Goal: Transaction & Acquisition: Purchase product/service

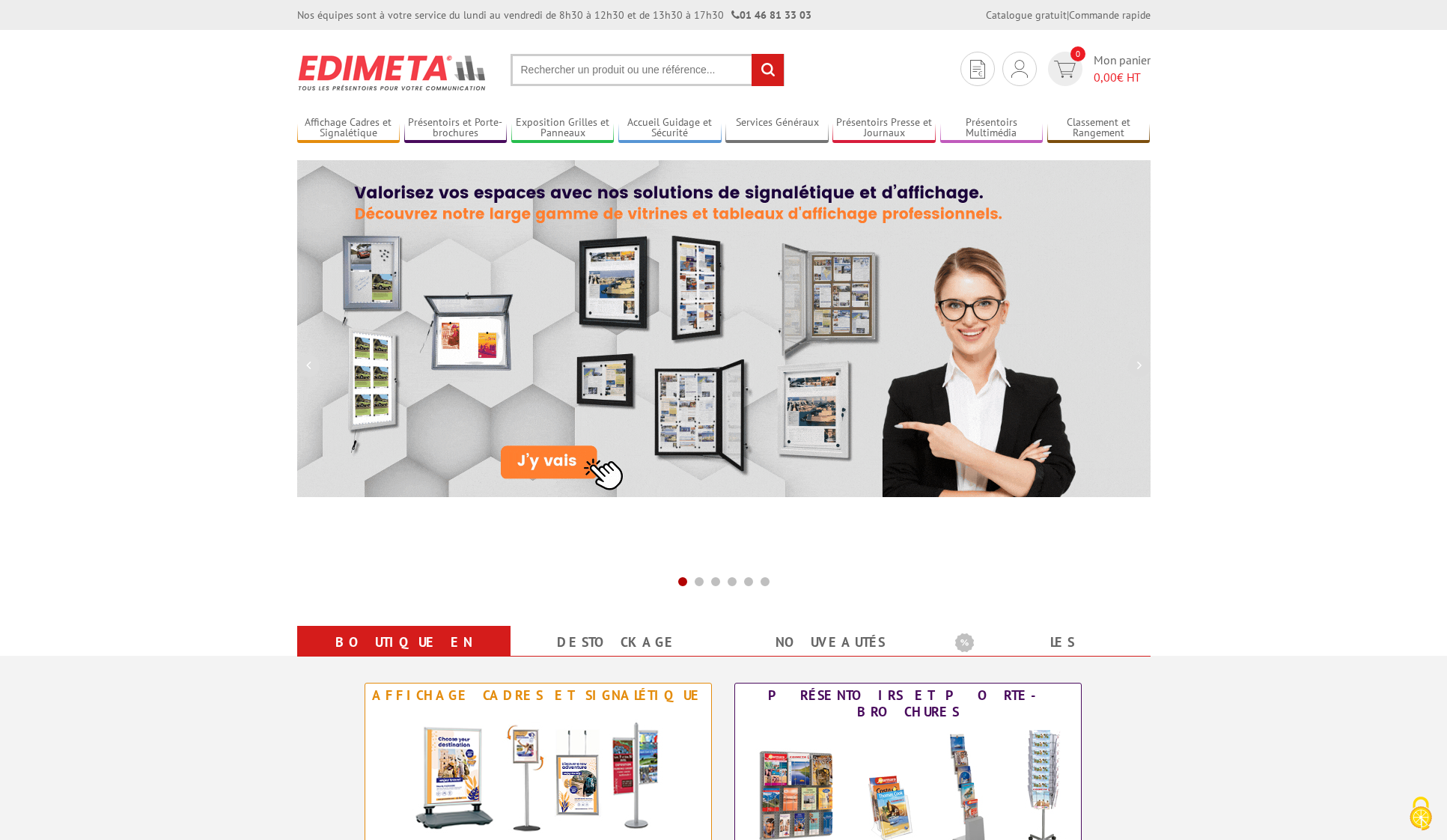
click at [571, 71] on input "text" at bounding box center [647, 70] width 274 height 32
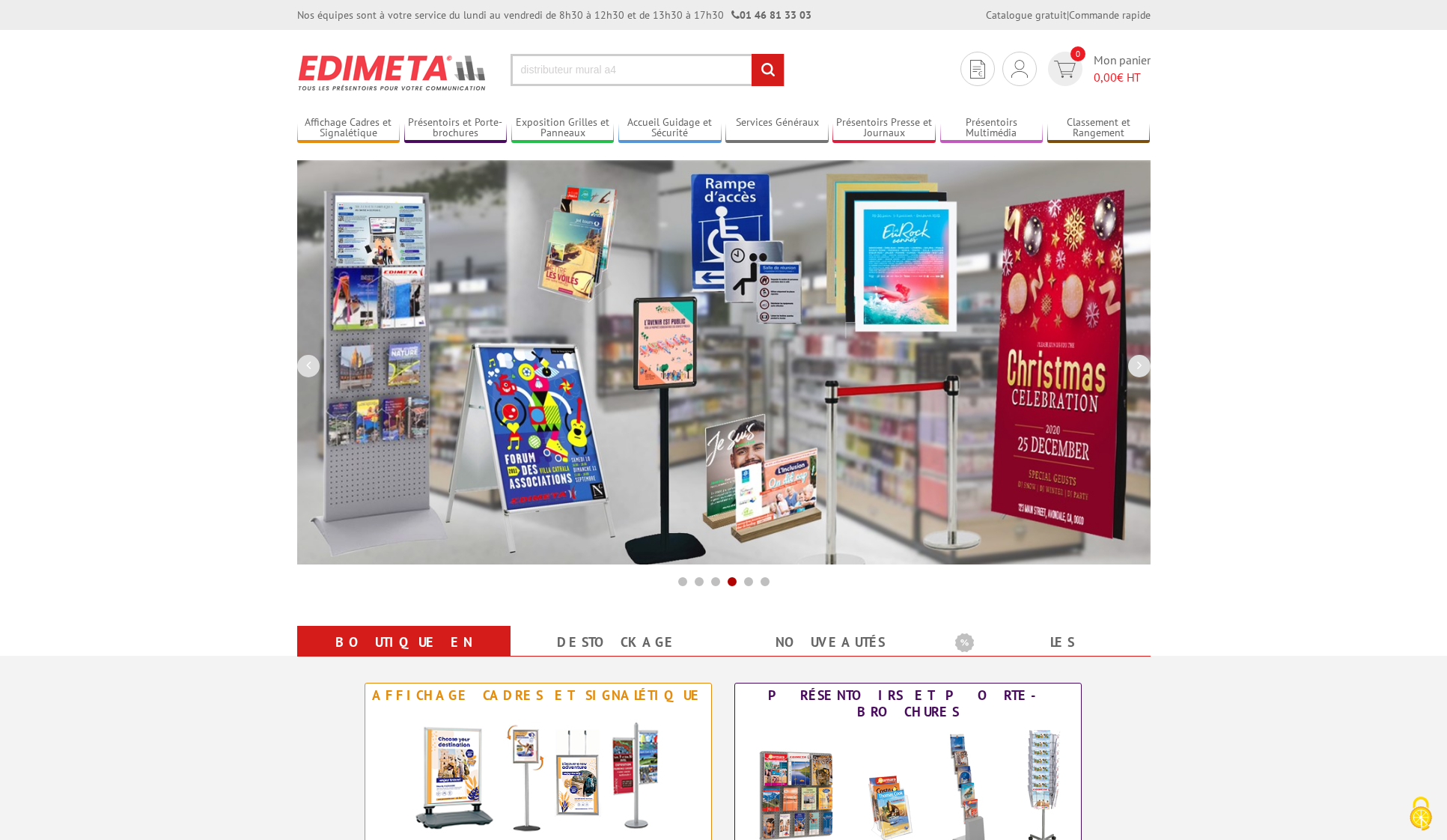
type input "distributeur mural a4"
click at [752, 54] on input "rechercher" at bounding box center [768, 70] width 32 height 32
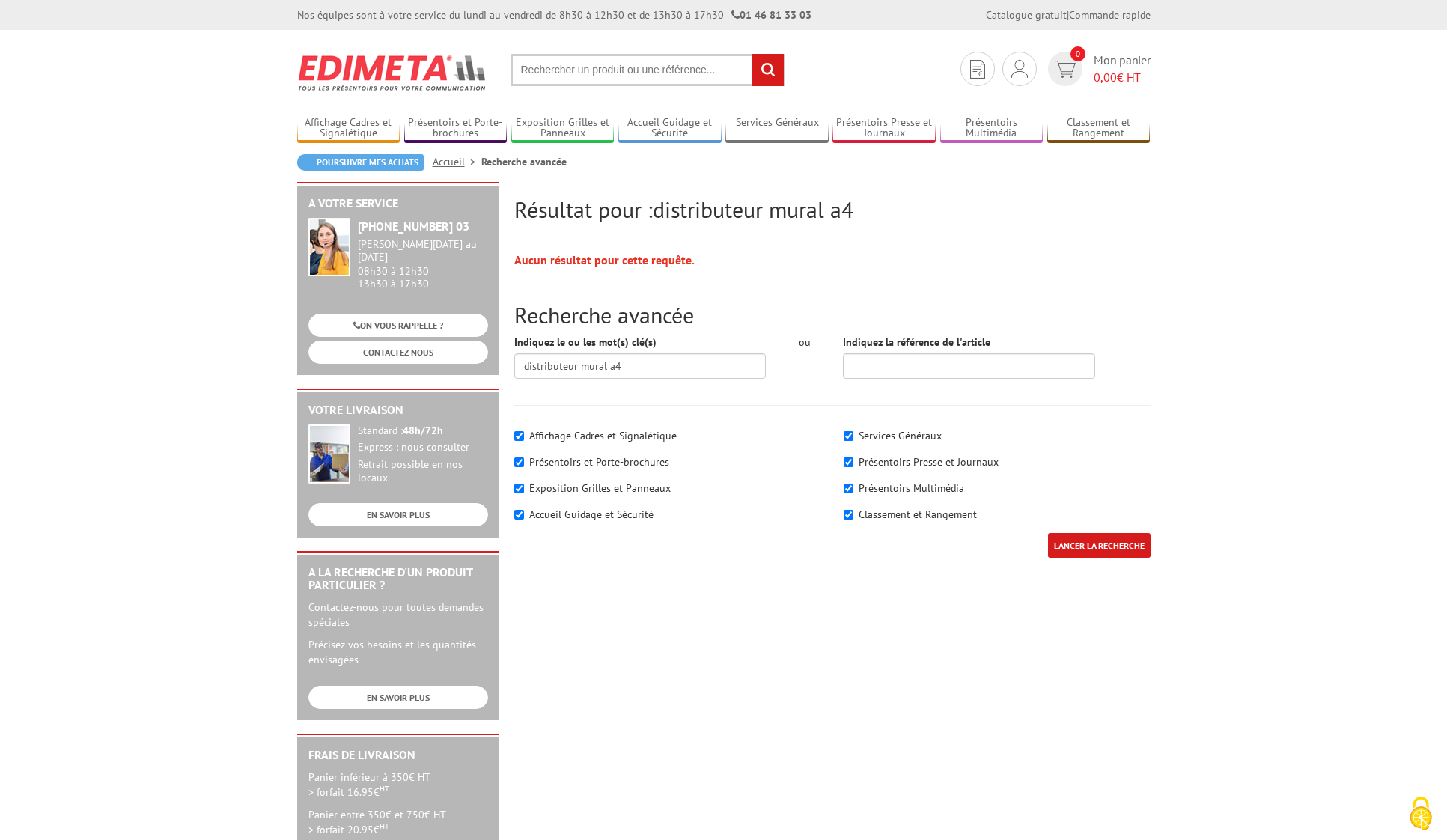
click at [611, 69] on input "text" at bounding box center [647, 70] width 274 height 32
paste input "Ka8.&,:X"
click at [526, 75] on input "Ka8.&,:X" at bounding box center [647, 70] width 274 height 32
paste input "3"
drag, startPoint x: 603, startPoint y: 67, endPoint x: 325, endPoint y: 48, distance: 278.6
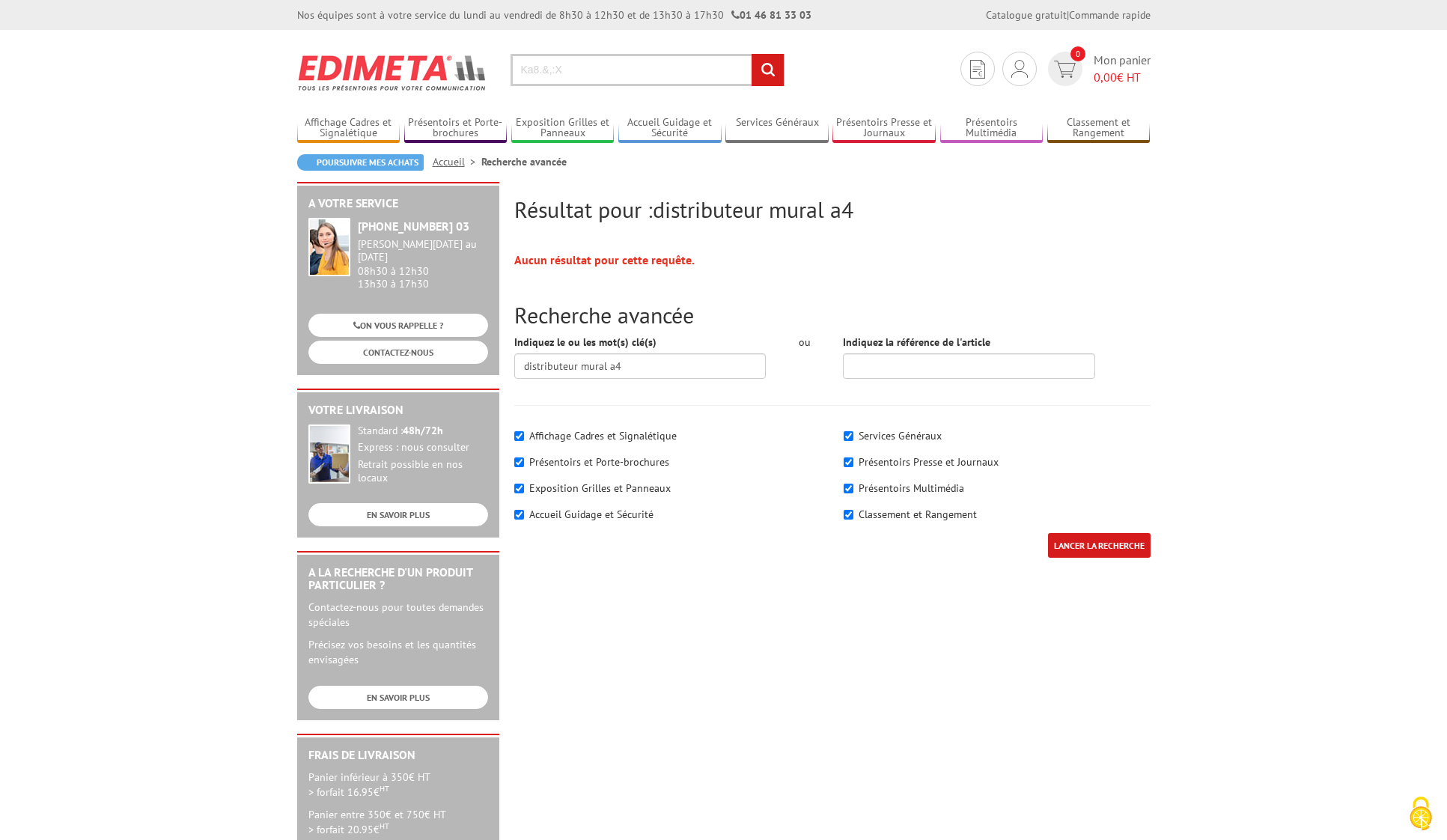
click at [325, 48] on section "Je me connecte Nouveau client ? Inscrivez-vous 0 Mon panier 0,00 € HT Ka8.&,:X …" at bounding box center [724, 65] width 854 height 71
type input "312303"
click at [752, 54] on input "rechercher" at bounding box center [768, 70] width 32 height 32
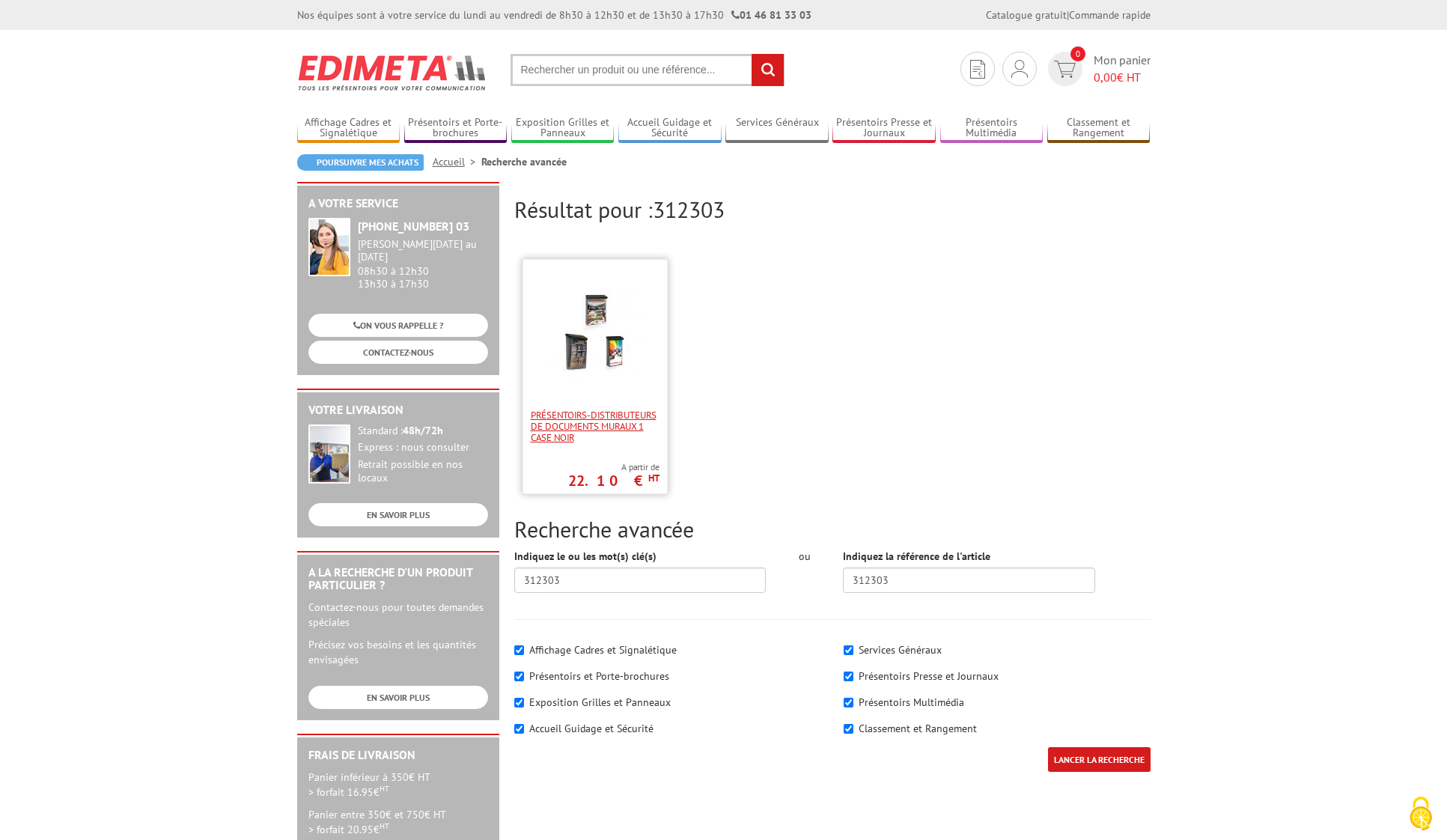
click at [563, 440] on span "PRÉSENTOIRS-DISTRIBUTEURS DE DOCUMENTS MURAUX 1 CASE NOIR" at bounding box center [595, 426] width 128 height 33
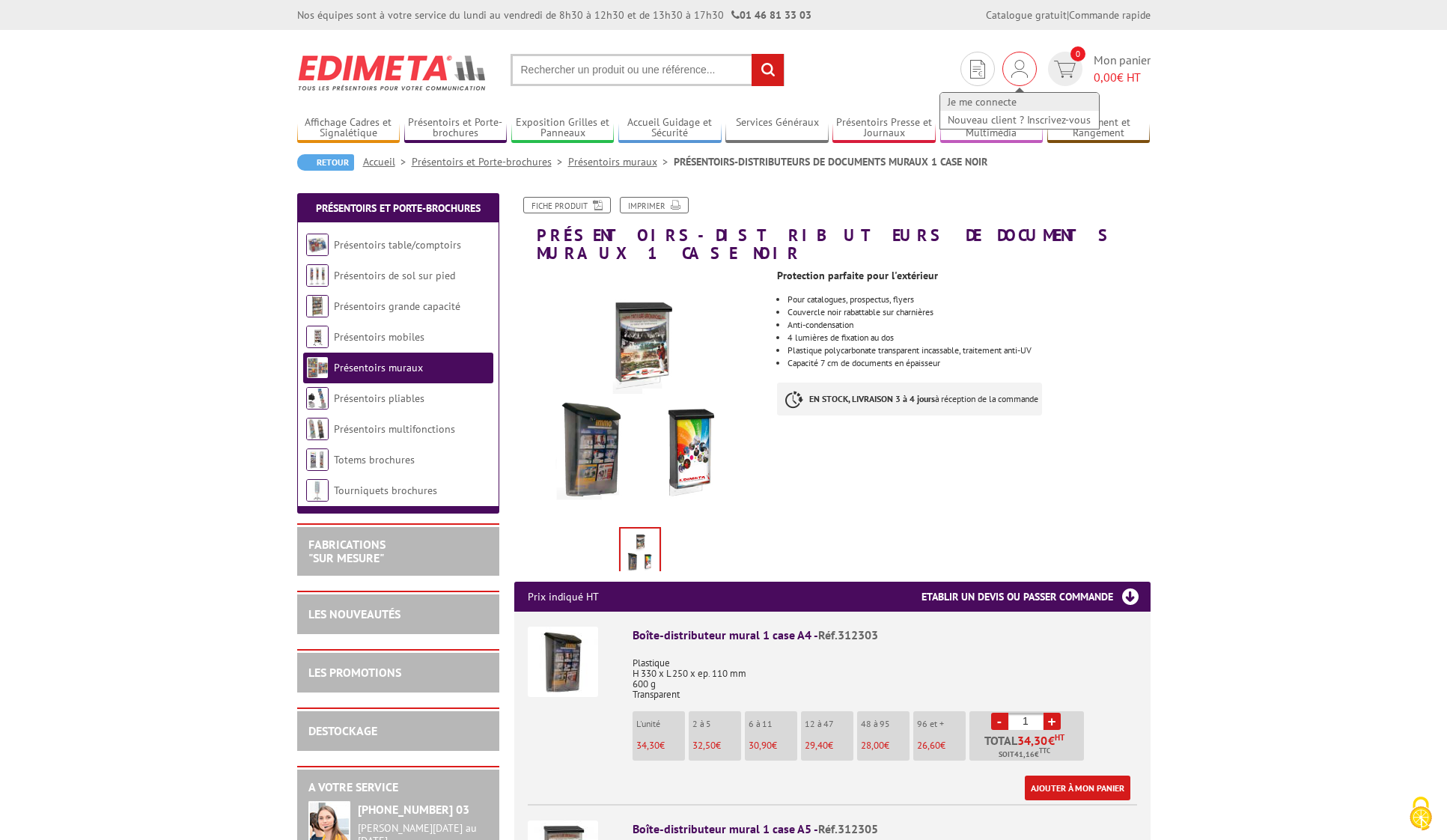
click at [969, 100] on link "Je me connecte" at bounding box center [1019, 102] width 158 height 18
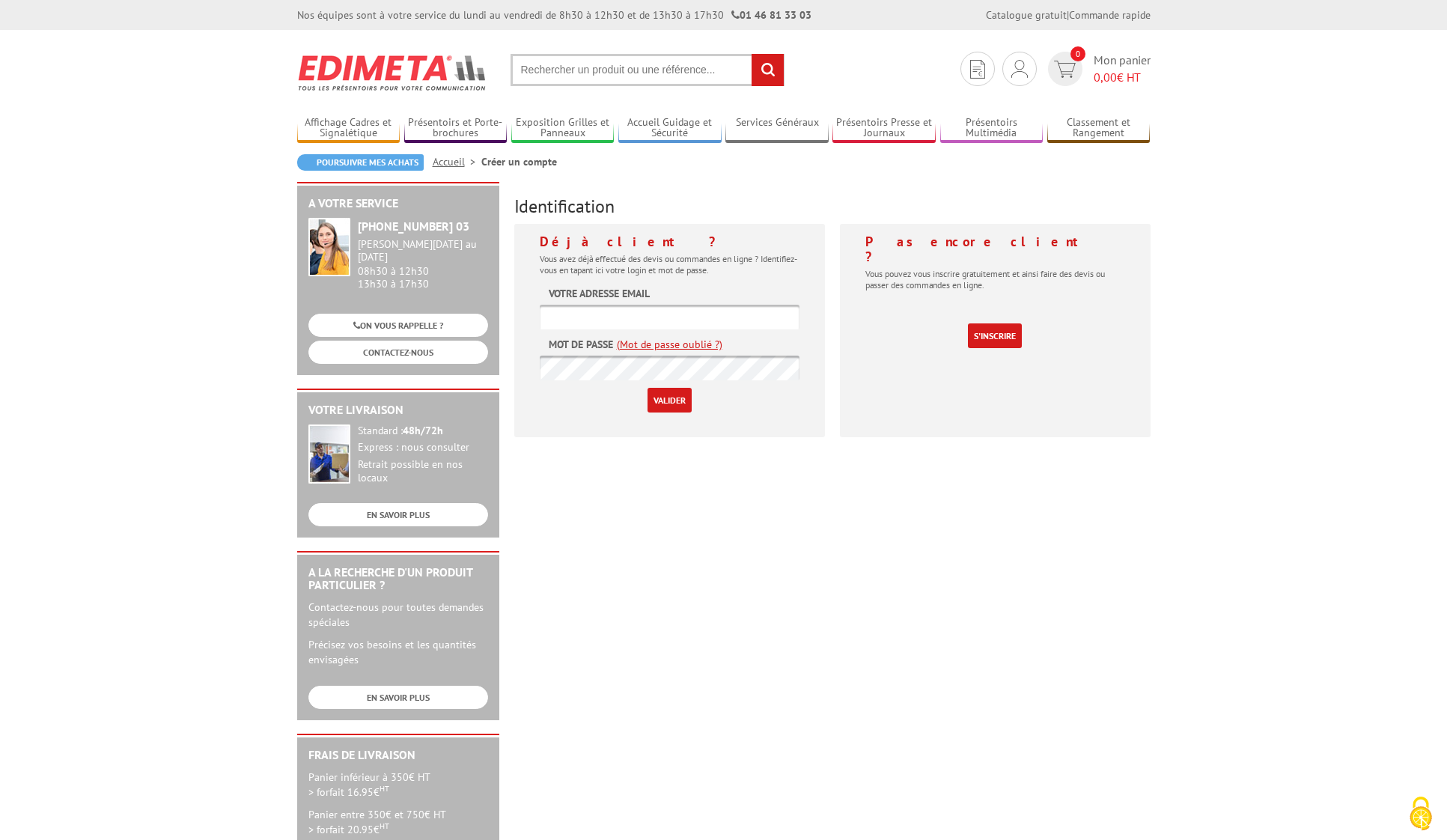
type input "alexis@habitatettraditions.fr"
click at [471, 361] on div "A votre service +33 (0)1 46 81 33 03 Du Lundi au Vendredi 08h30 à 12h30 13h30 à…" at bounding box center [724, 581] width 869 height 798
click at [505, 346] on div "A votre service +33 (0)1 46 81 33 03 Du Lundi au Vendredi 08h30 à 12h30 13h30 à…" at bounding box center [724, 581] width 869 height 798
